Goal: Communication & Community: Participate in discussion

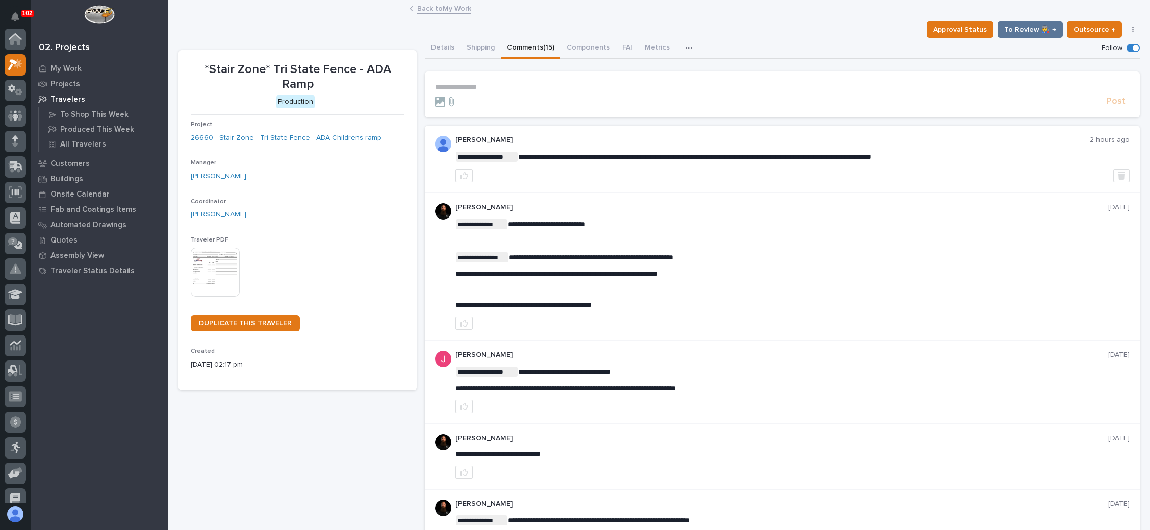
scroll to position [25, 0]
click at [453, 6] on link "Back to My Work" at bounding box center [444, 8] width 54 height 12
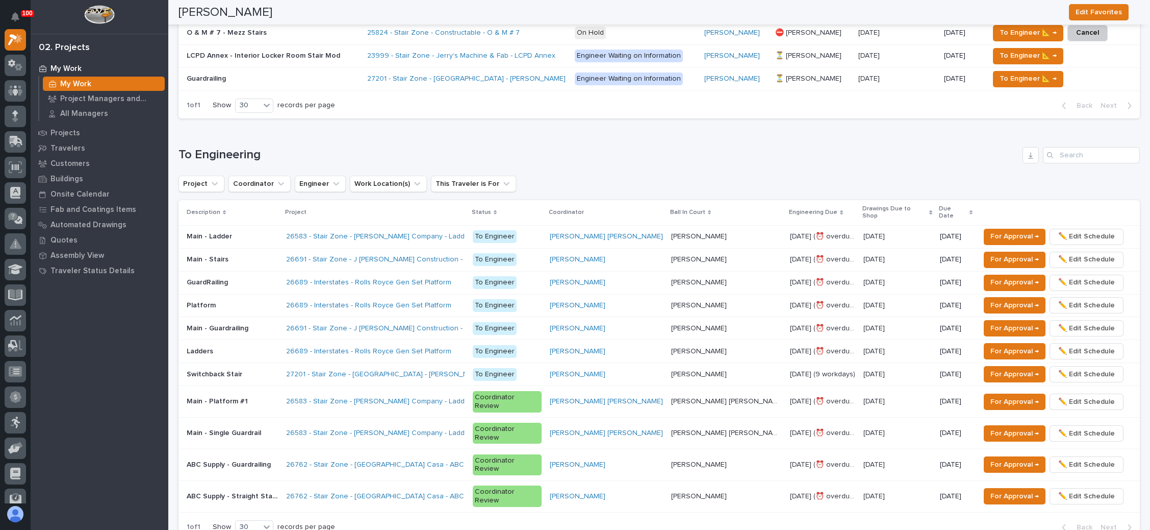
scroll to position [612, 0]
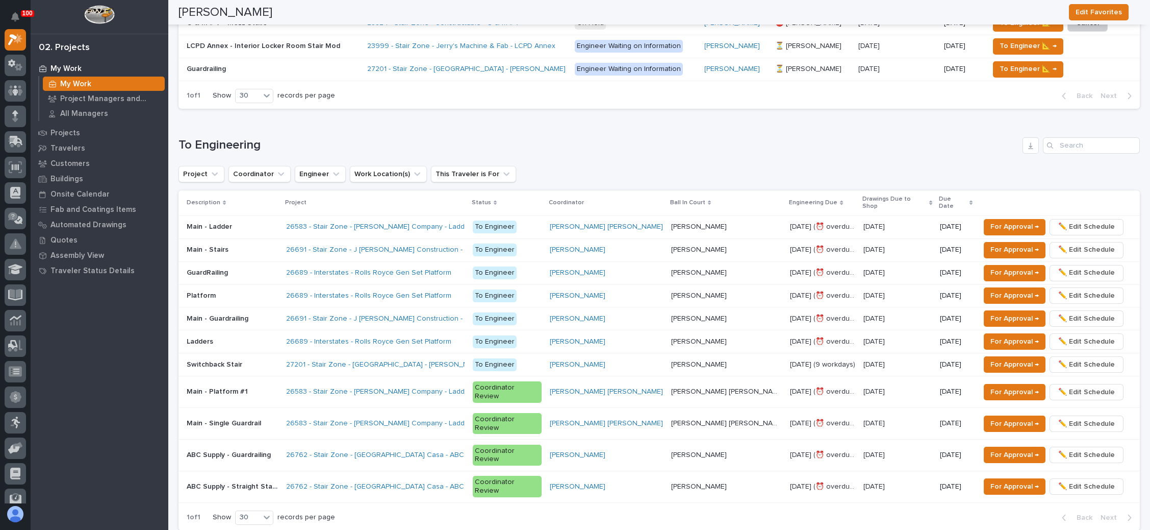
click at [465, 356] on div "27201 - Stair Zone - [GEOGRAPHIC_DATA] - [PERSON_NAME] Shop" at bounding box center [375, 364] width 179 height 17
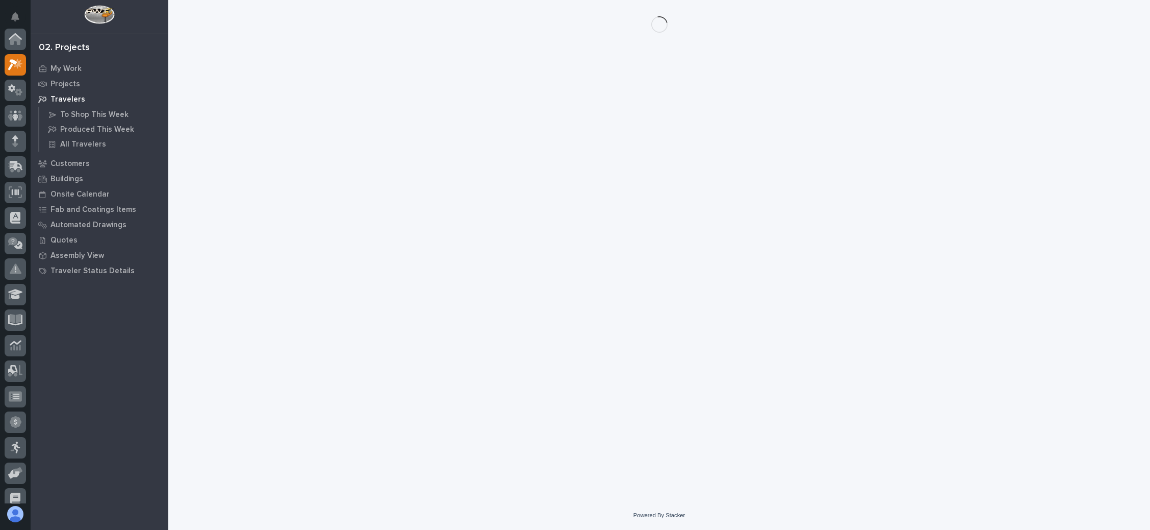
scroll to position [25, 0]
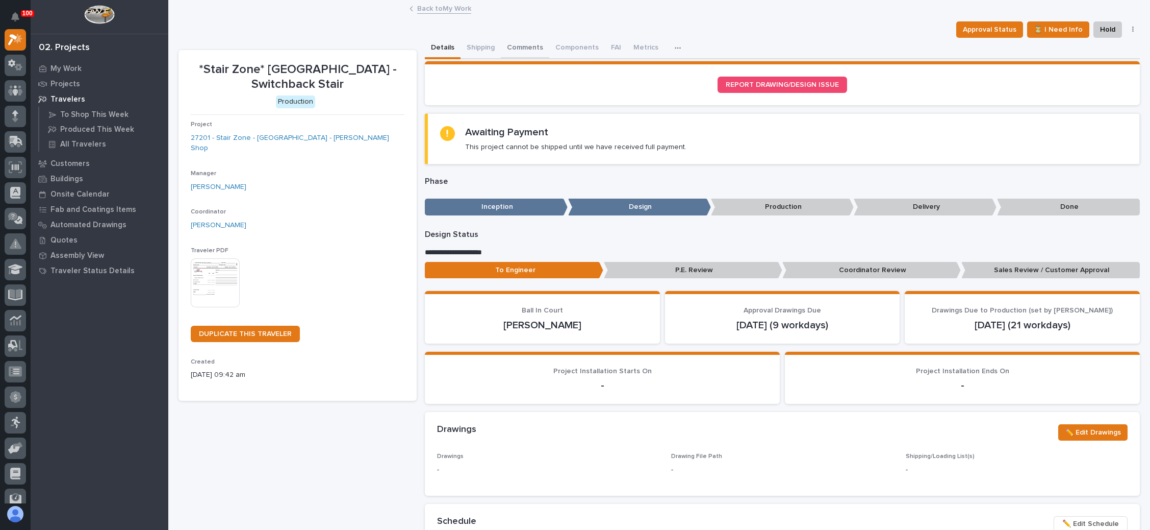
click at [531, 44] on button "Comments" at bounding box center [525, 48] width 48 height 21
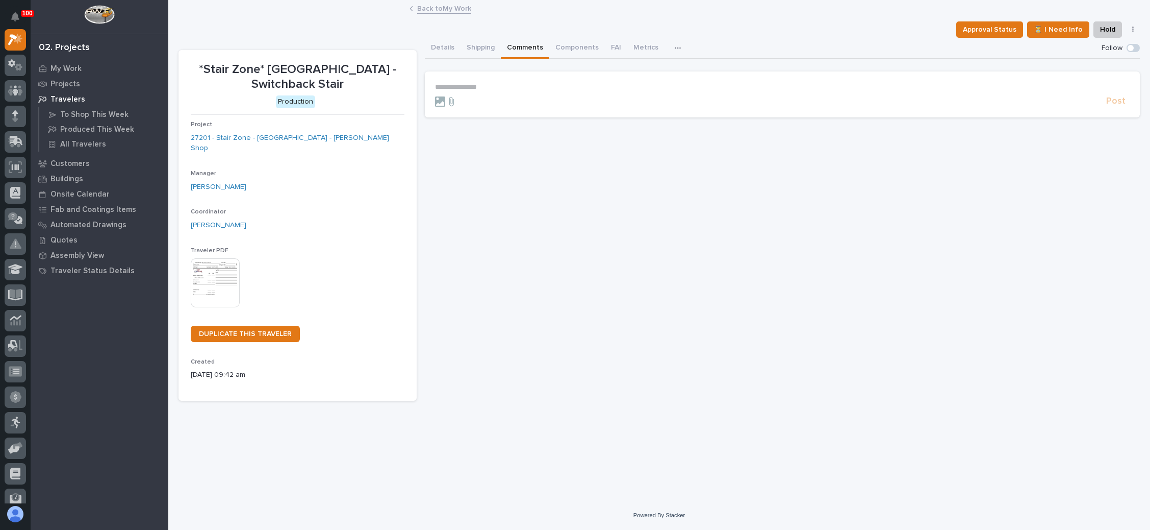
click at [488, 83] on p "**********" at bounding box center [782, 87] width 695 height 9
click at [475, 102] on span "[PERSON_NAME]" at bounding box center [466, 101] width 57 height 7
click at [524, 88] on p "**********" at bounding box center [782, 88] width 695 height 10
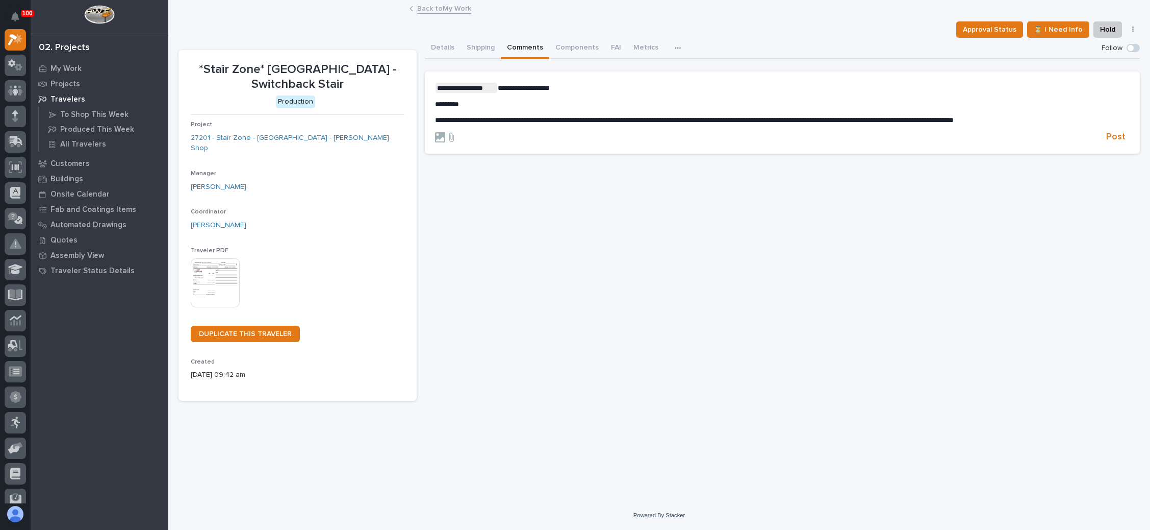
click at [520, 89] on span "**********" at bounding box center [524, 87] width 52 height 7
click at [550, 134] on div at bounding box center [768, 137] width 667 height 10
click at [1114, 135] on span "Post" at bounding box center [1115, 137] width 19 height 12
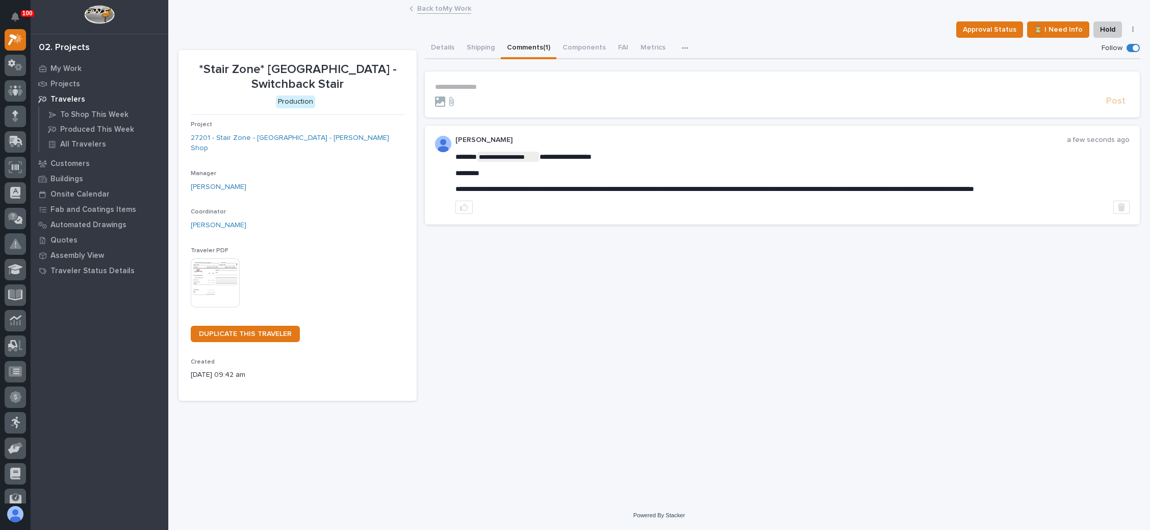
click at [429, 4] on link "Back to My Work" at bounding box center [444, 8] width 54 height 12
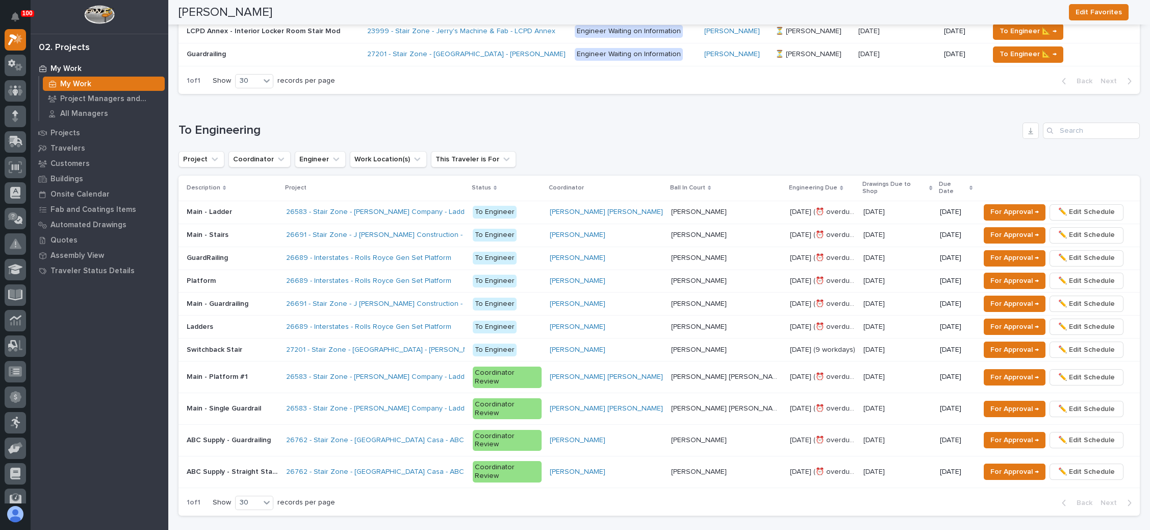
scroll to position [689, 0]
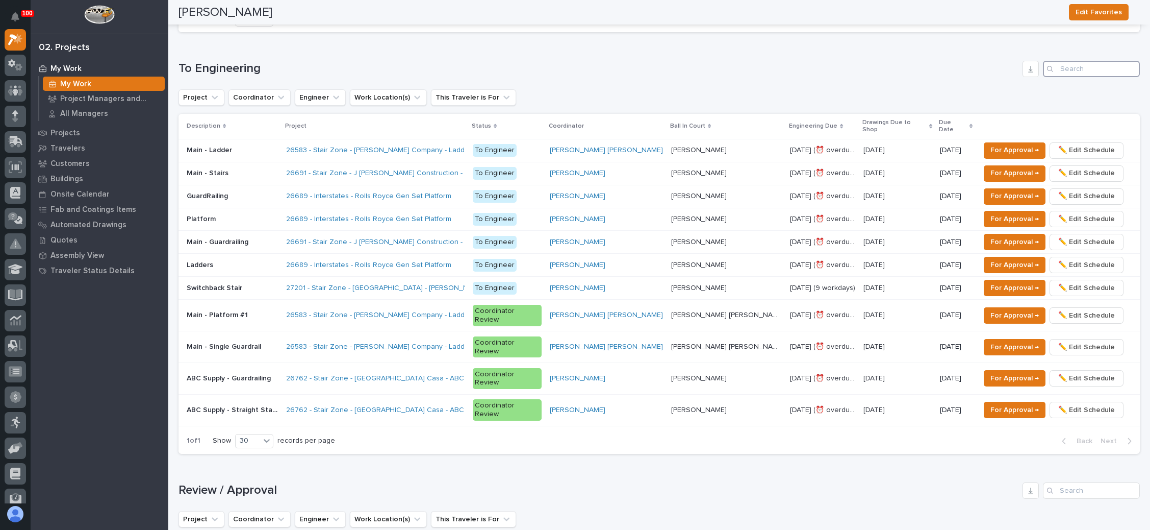
click at [1078, 64] on input "Search" at bounding box center [1091, 69] width 97 height 16
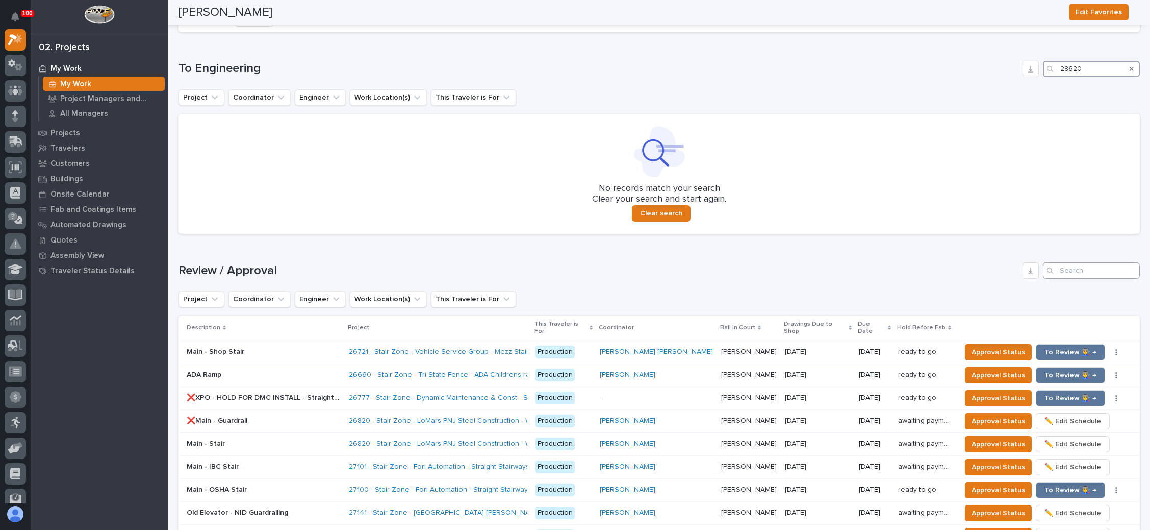
type input "28620"
click at [1066, 268] on input "Search" at bounding box center [1091, 270] width 97 height 16
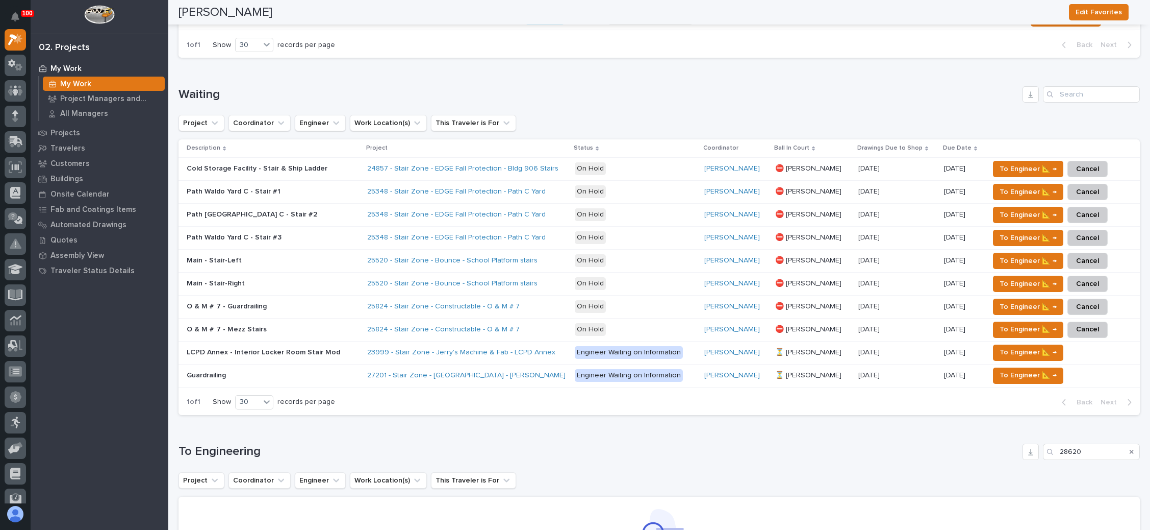
scroll to position [230, 0]
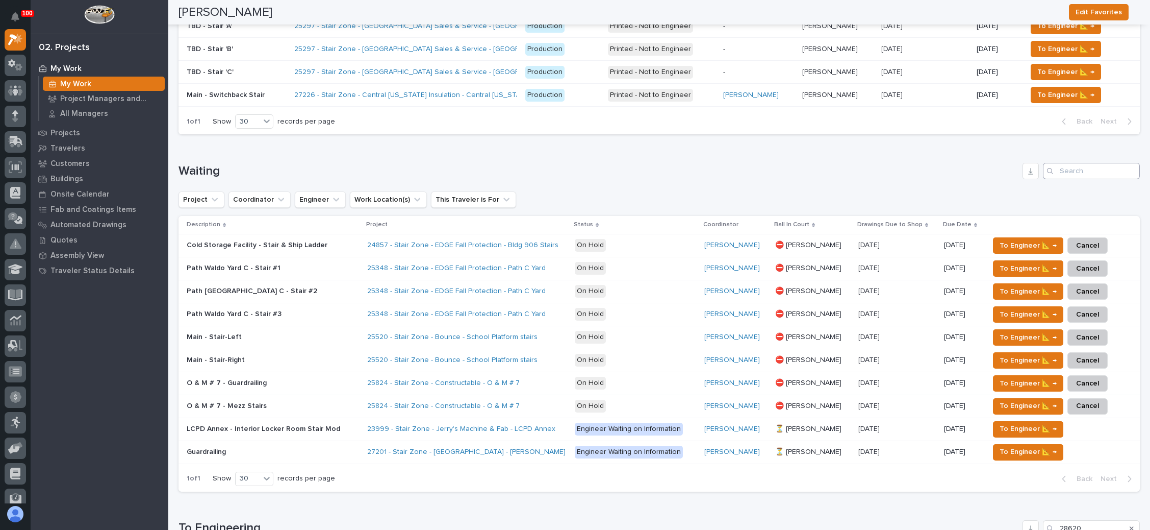
type input "28620"
click at [1064, 165] on input "Search" at bounding box center [1091, 171] width 97 height 16
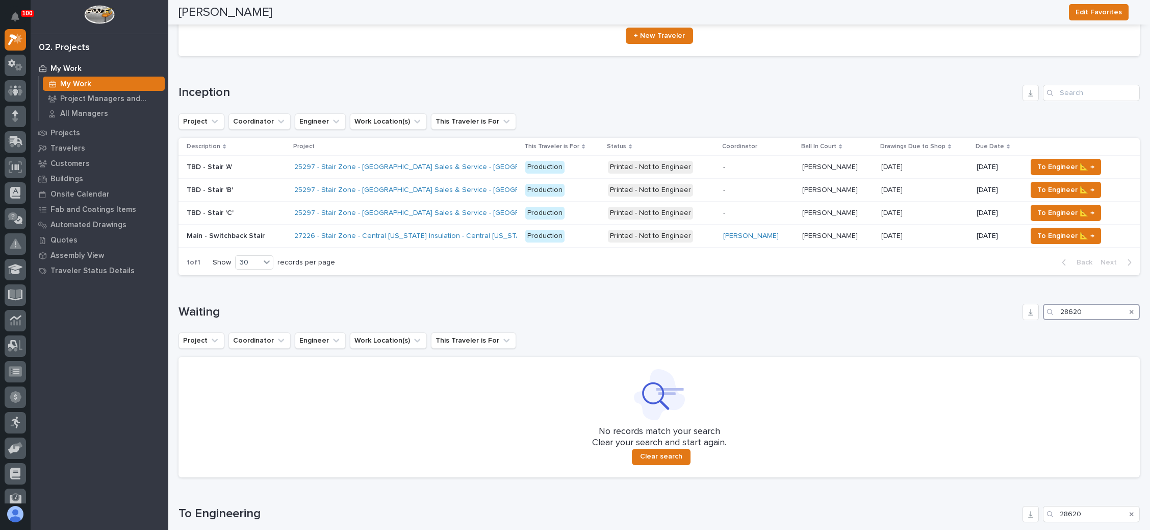
scroll to position [77, 0]
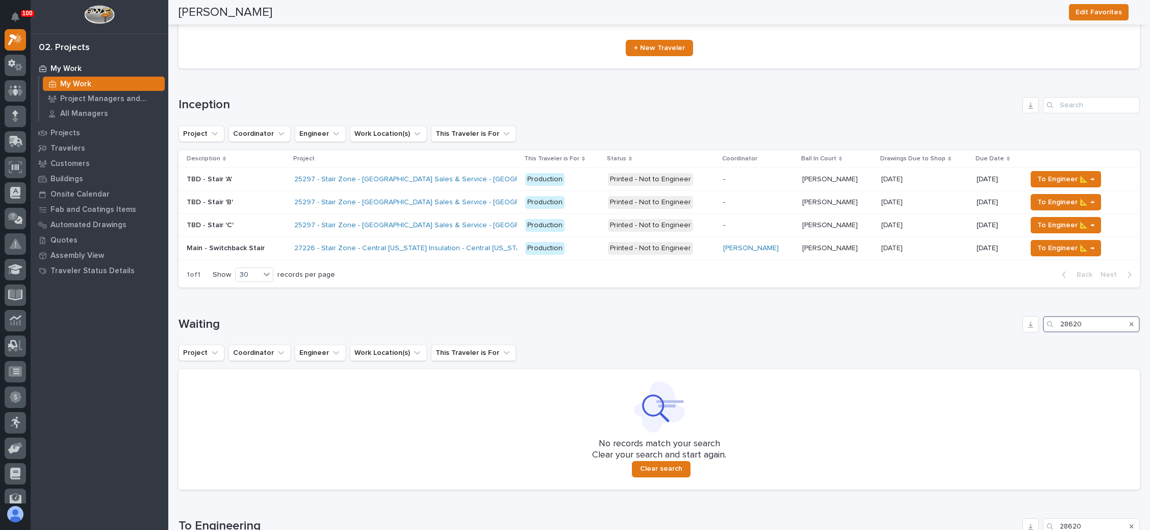
type input "28620"
click at [1124, 322] on div "Search" at bounding box center [1132, 324] width 16 height 16
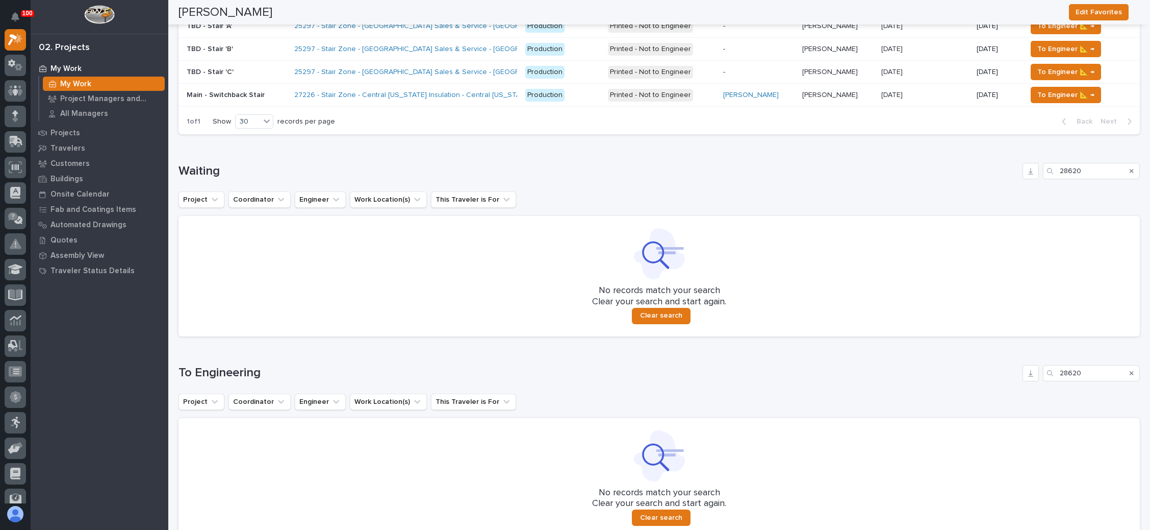
scroll to position [306, 0]
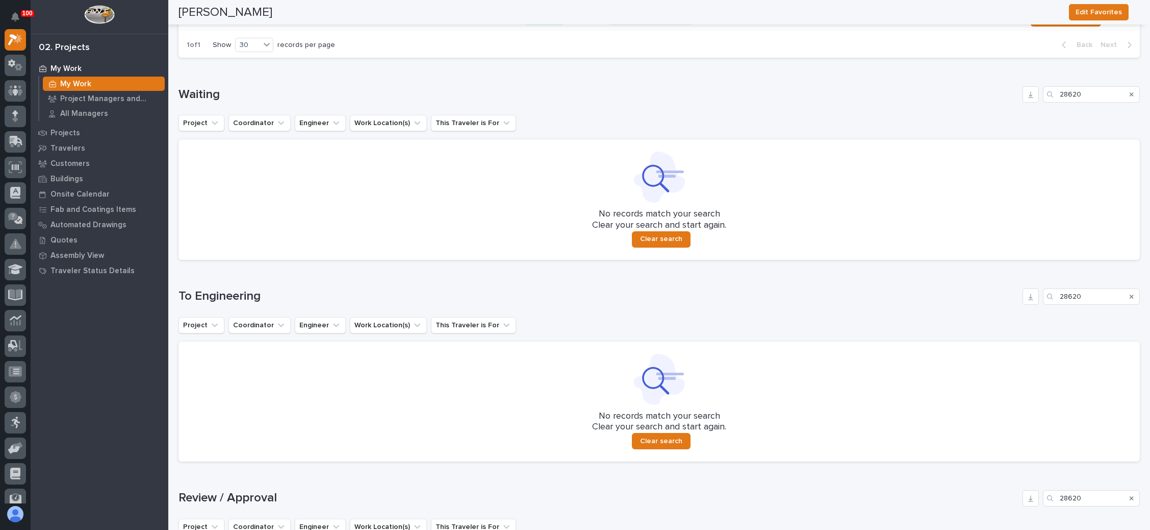
click at [1130, 296] on icon "Search" at bounding box center [1132, 296] width 4 height 6
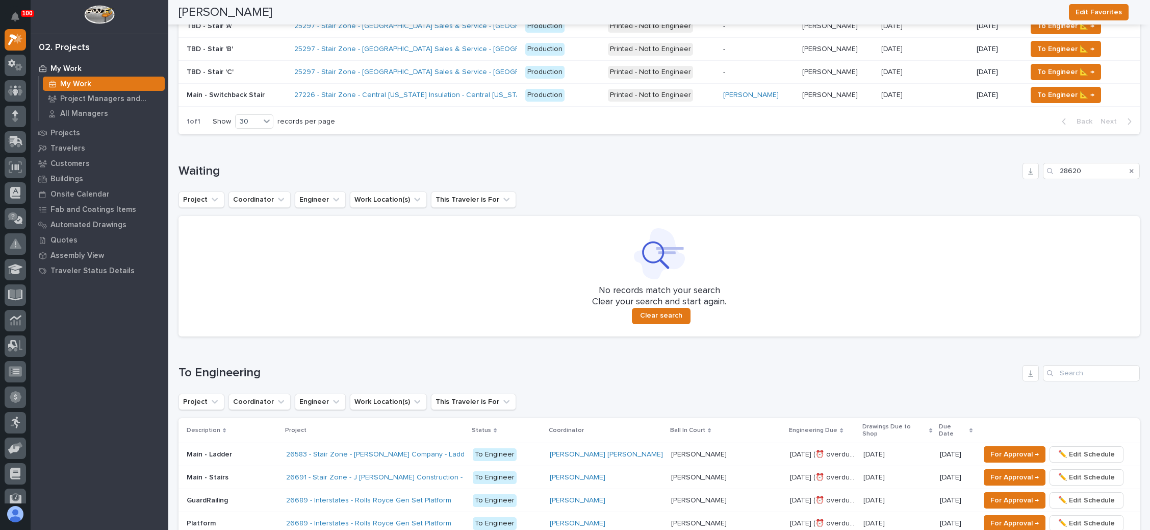
scroll to position [153, 0]
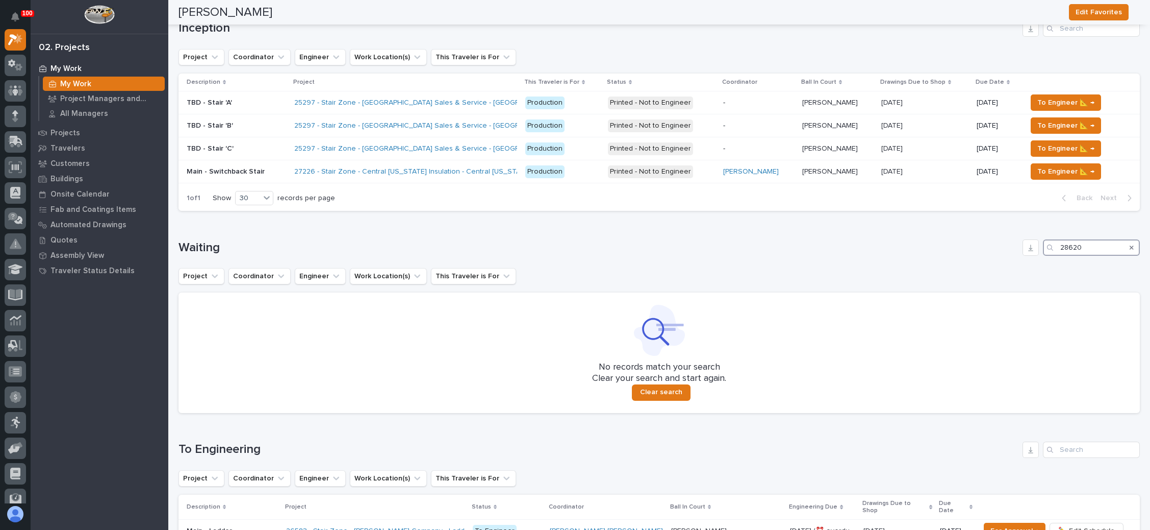
drag, startPoint x: 1072, startPoint y: 246, endPoint x: 1042, endPoint y: 247, distance: 29.6
click at [1043, 247] on div "28620" at bounding box center [1091, 247] width 97 height 16
type input "26820"
click at [1130, 246] on icon "Search" at bounding box center [1132, 248] width 4 height 4
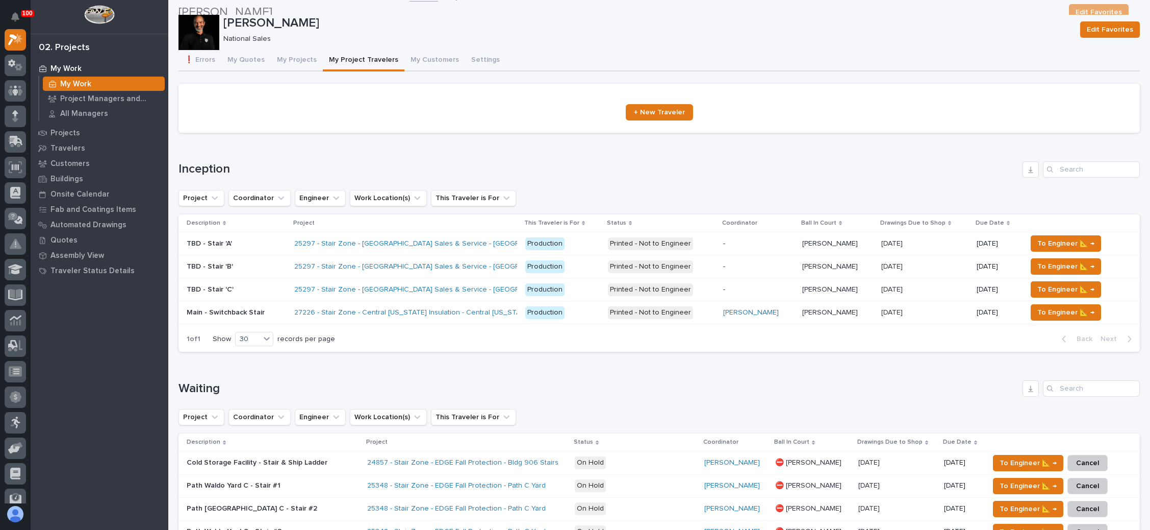
scroll to position [0, 0]
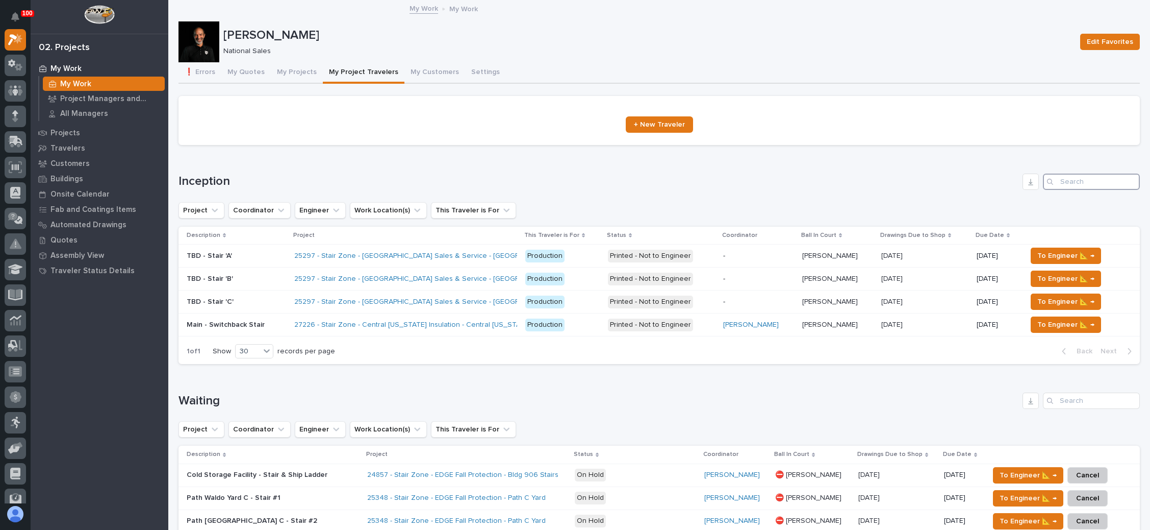
click at [1084, 182] on input "Search" at bounding box center [1091, 181] width 97 height 16
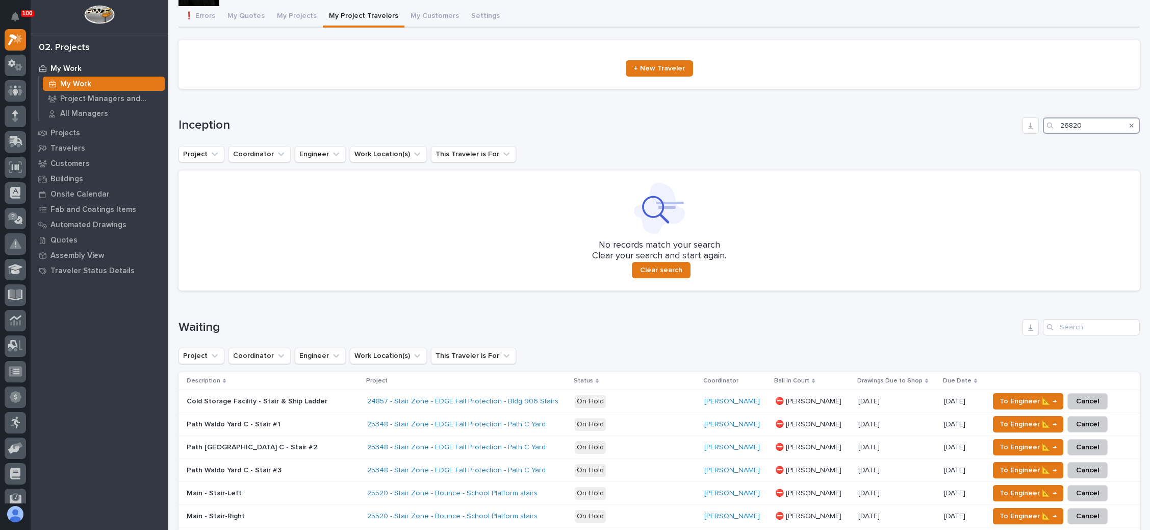
scroll to position [77, 0]
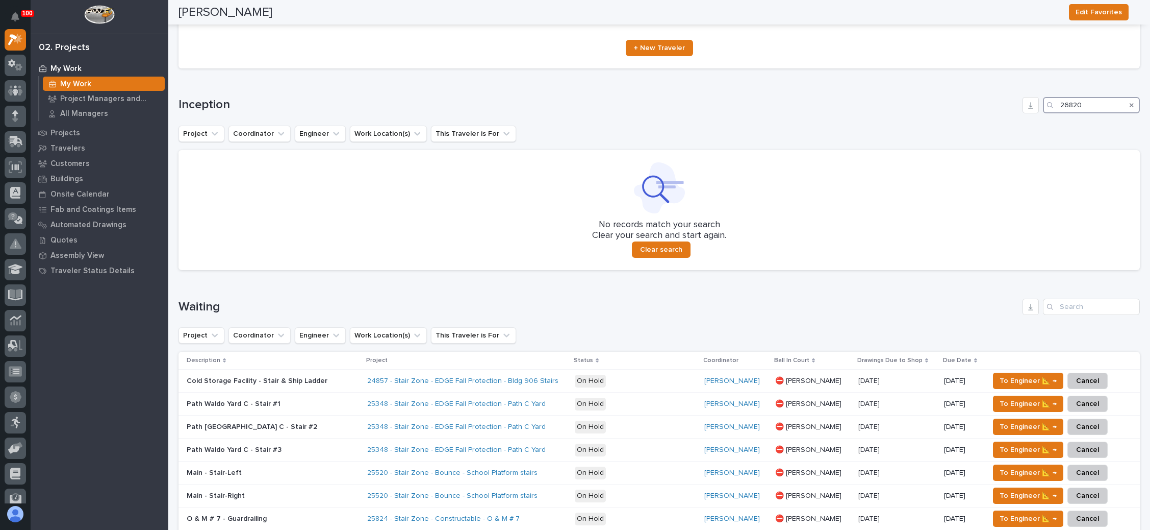
type input "26820"
click at [1130, 104] on icon "Search" at bounding box center [1132, 105] width 4 height 4
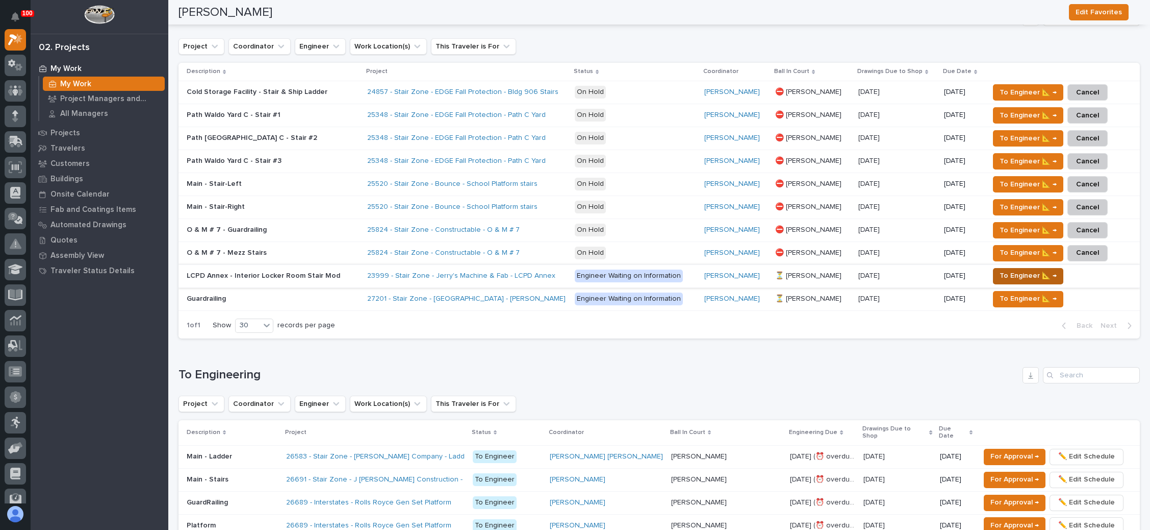
scroll to position [459, 0]
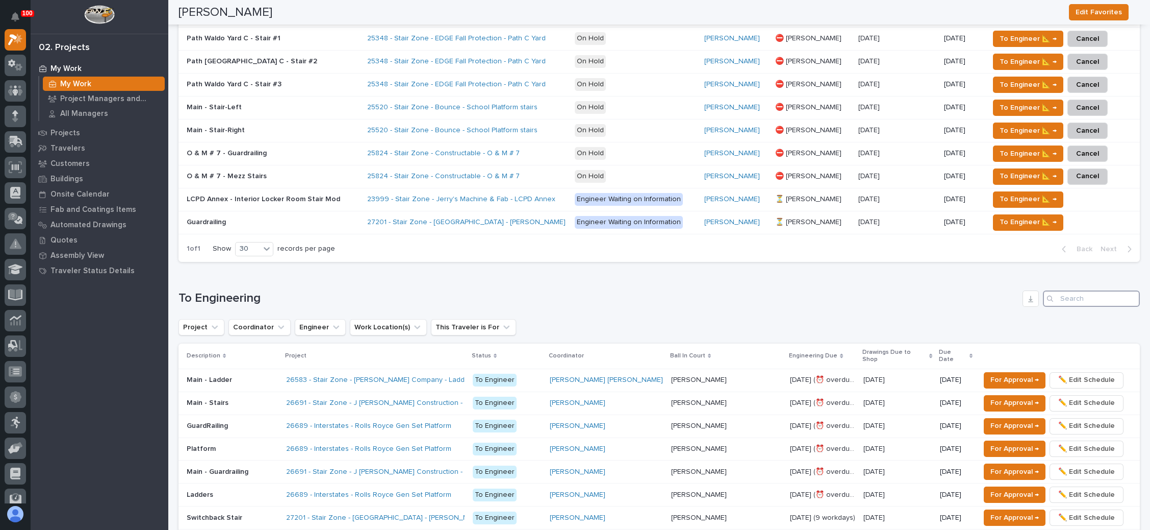
click at [1066, 291] on input "Search" at bounding box center [1091, 298] width 97 height 16
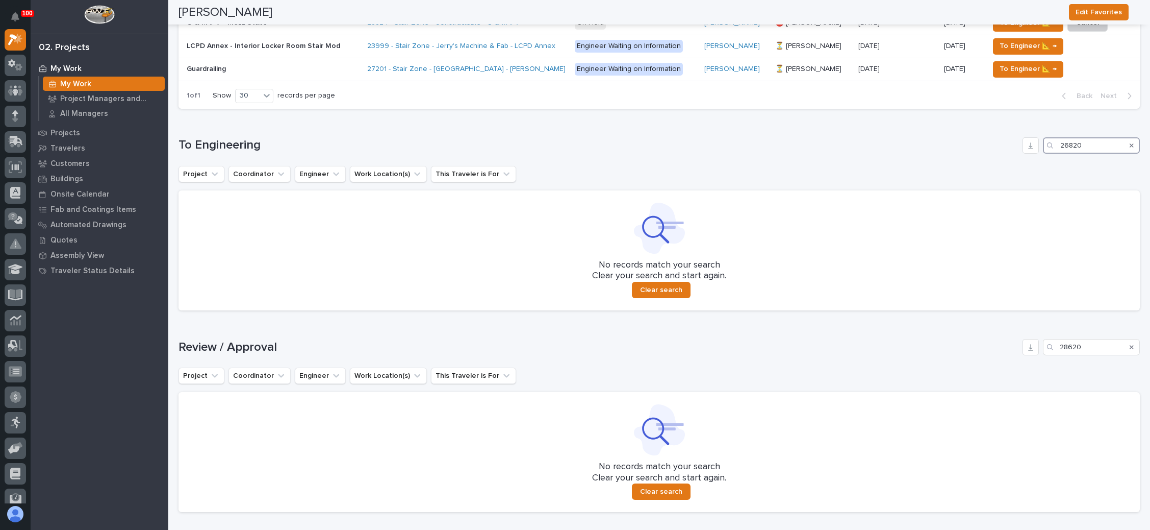
scroll to position [689, 0]
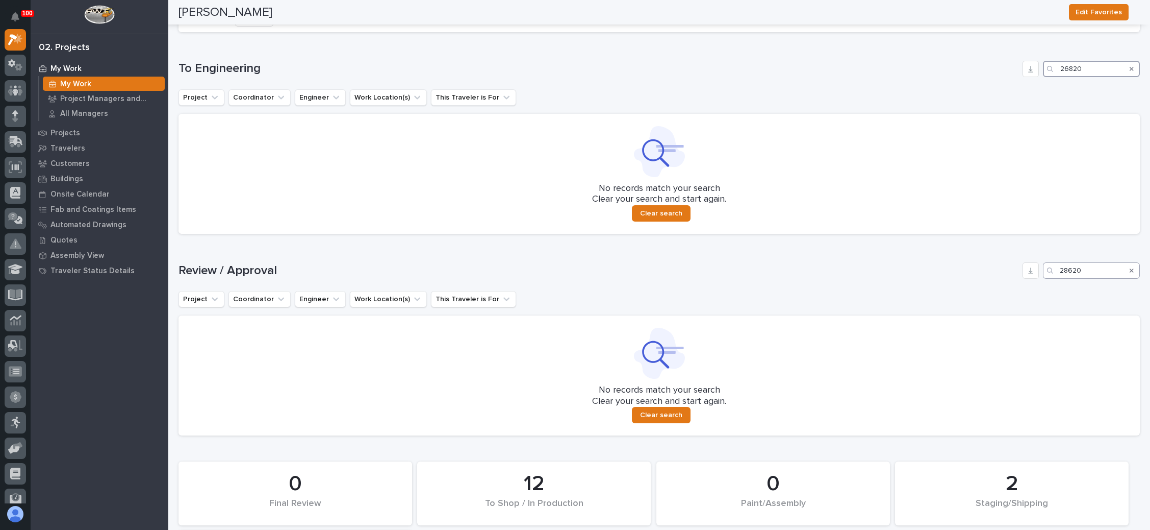
type input "26820"
drag, startPoint x: 1084, startPoint y: 270, endPoint x: 1036, endPoint y: 270, distance: 48.0
click at [1043, 270] on div "28620" at bounding box center [1091, 270] width 97 height 16
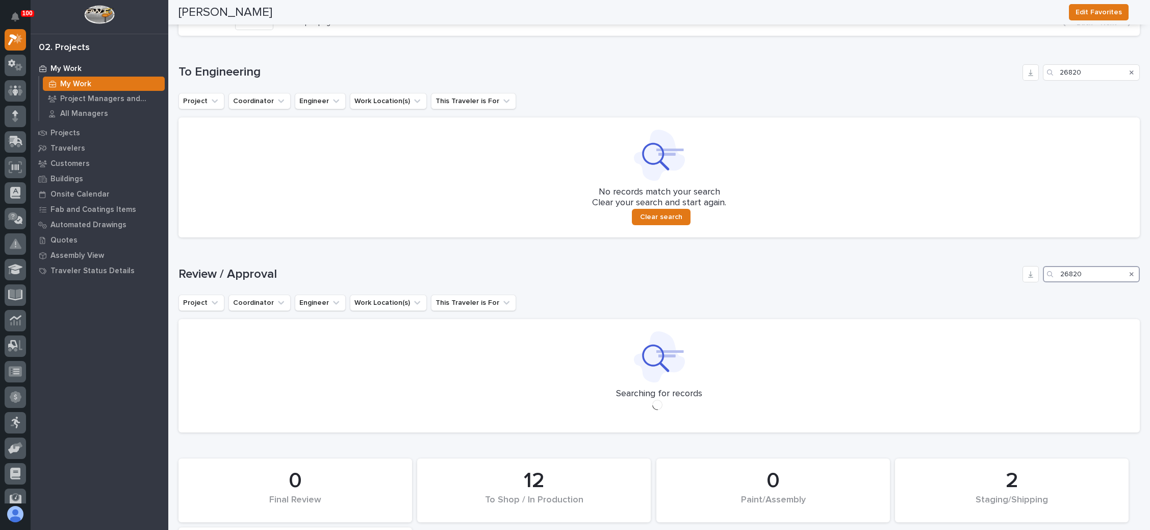
scroll to position [674, 0]
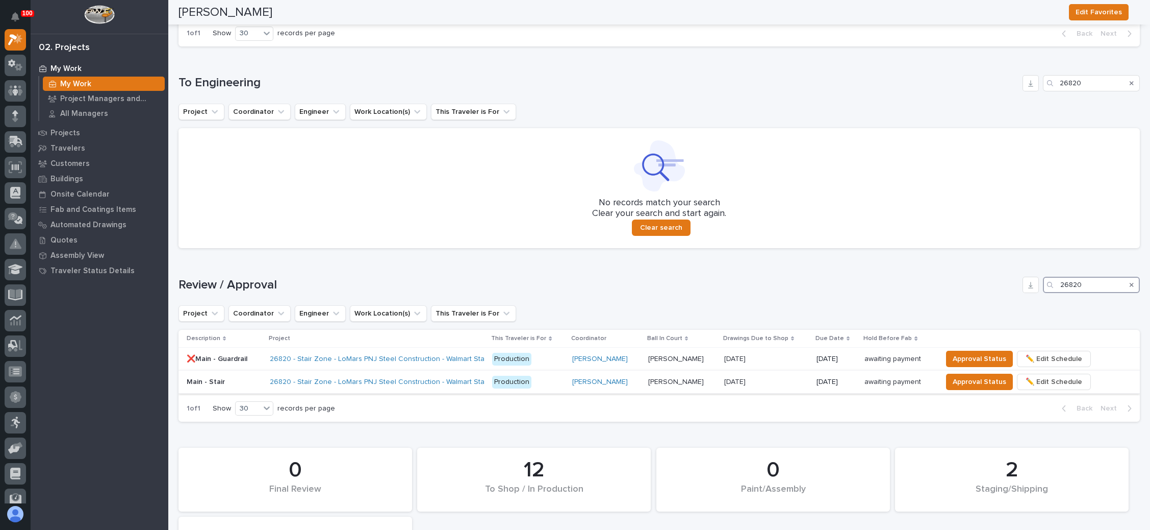
type input "26820"
click at [782, 378] on p at bounding box center [766, 382] width 84 height 9
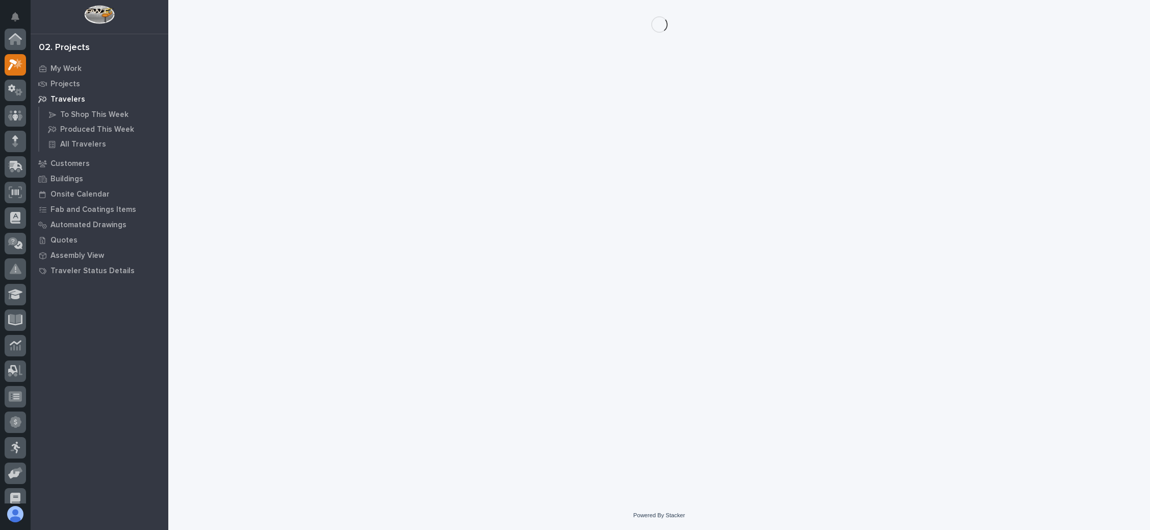
scroll to position [25, 0]
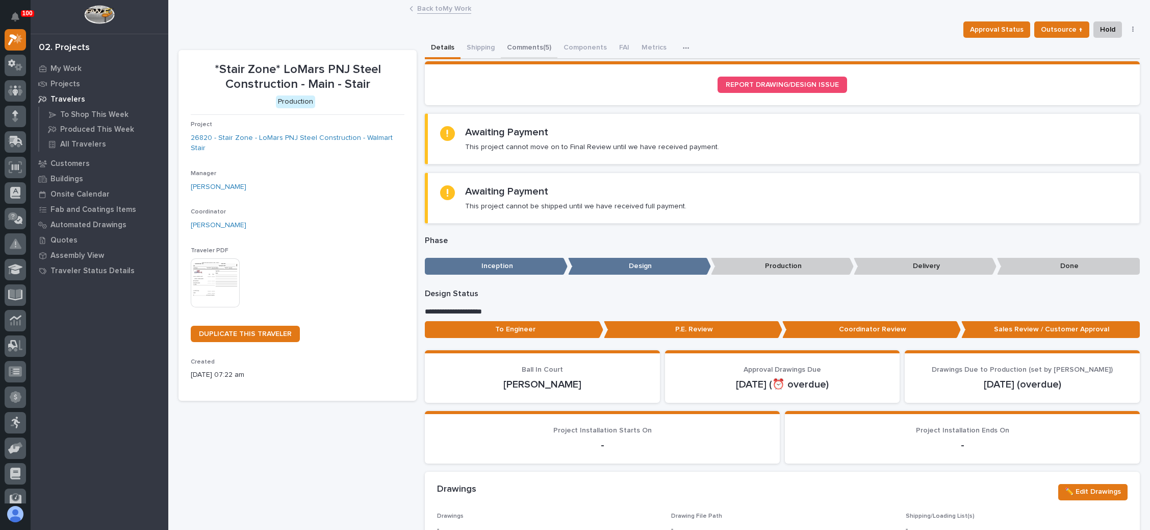
click at [538, 41] on button "Comments (5)" at bounding box center [529, 48] width 57 height 21
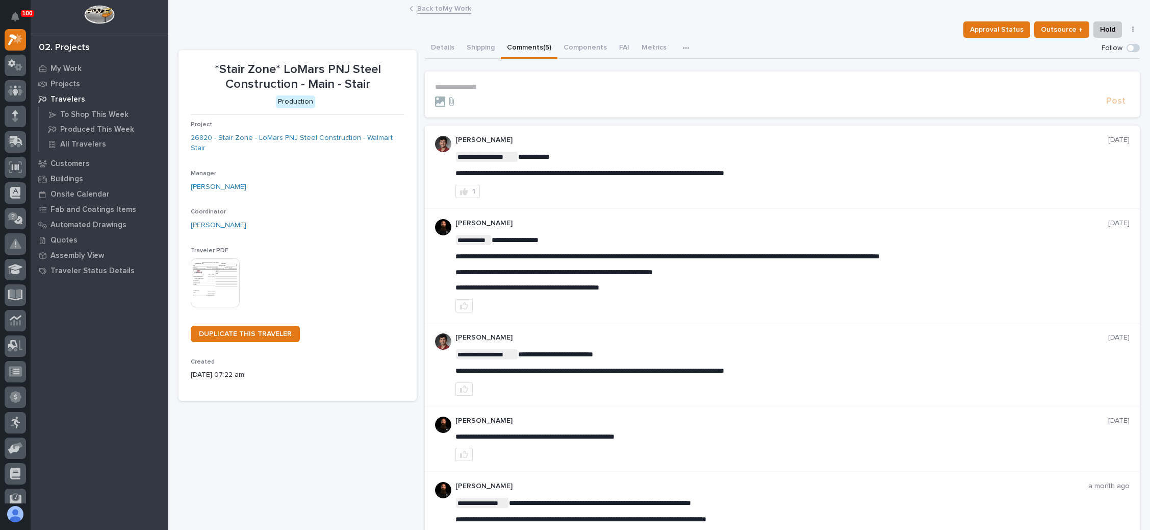
click at [457, 83] on p "**********" at bounding box center [782, 87] width 695 height 9
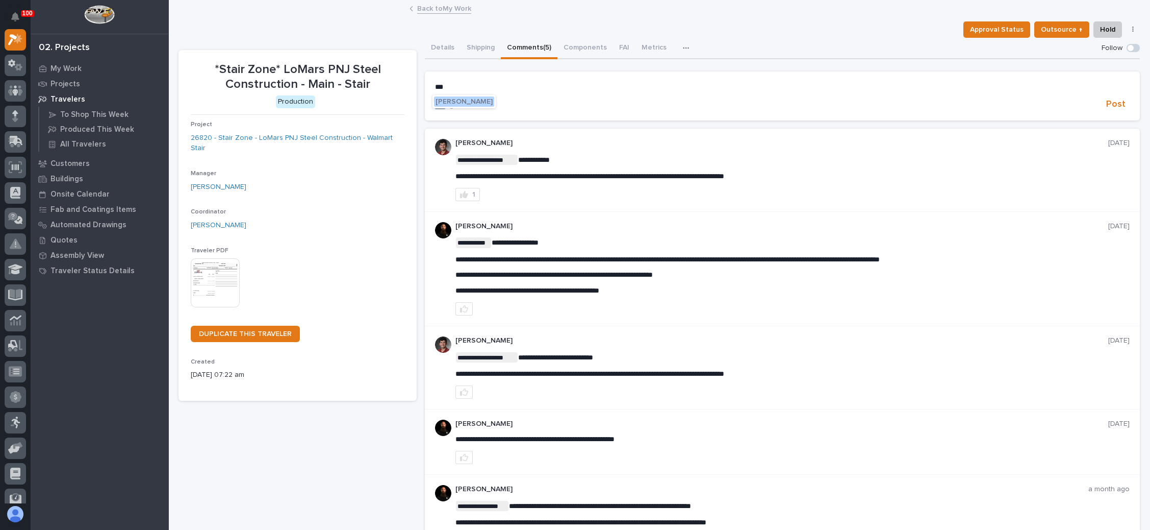
click at [473, 102] on span "[PERSON_NAME]" at bounding box center [464, 101] width 57 height 7
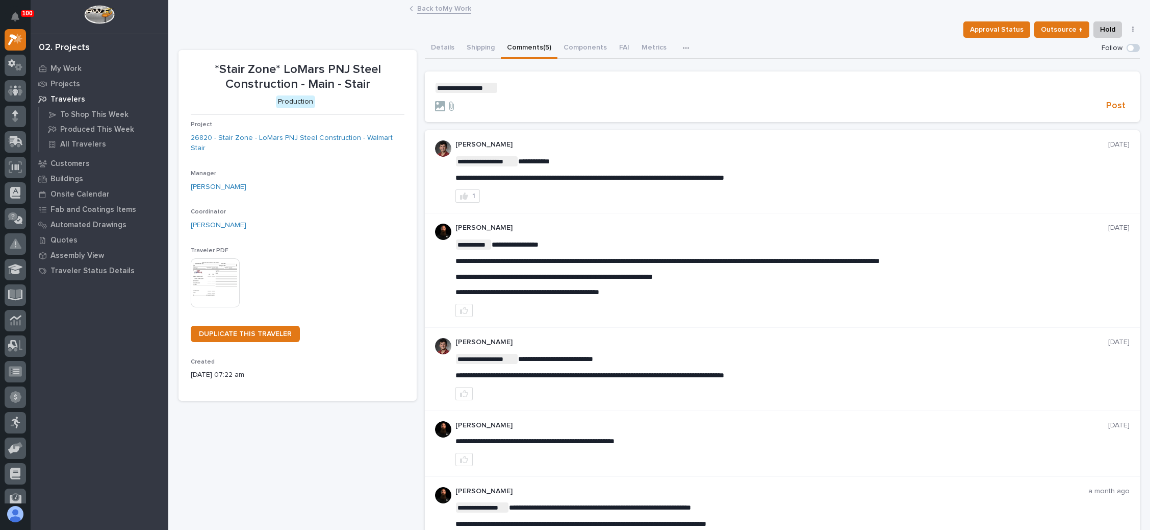
click at [506, 87] on p "**********" at bounding box center [782, 88] width 695 height 10
click at [523, 132] on span "[PERSON_NAME]" at bounding box center [526, 133] width 57 height 7
click at [556, 83] on p "**********" at bounding box center [782, 88] width 695 height 10
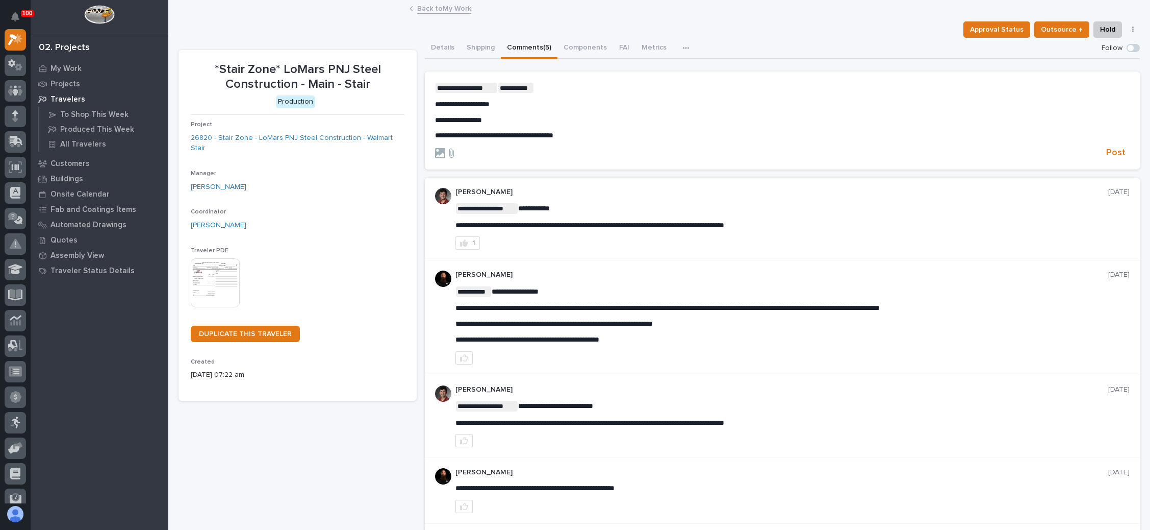
click at [491, 121] on p "**********" at bounding box center [782, 120] width 695 height 9
click at [1106, 148] on span "Post" at bounding box center [1115, 153] width 19 height 12
